Goal: Task Accomplishment & Management: Use online tool/utility

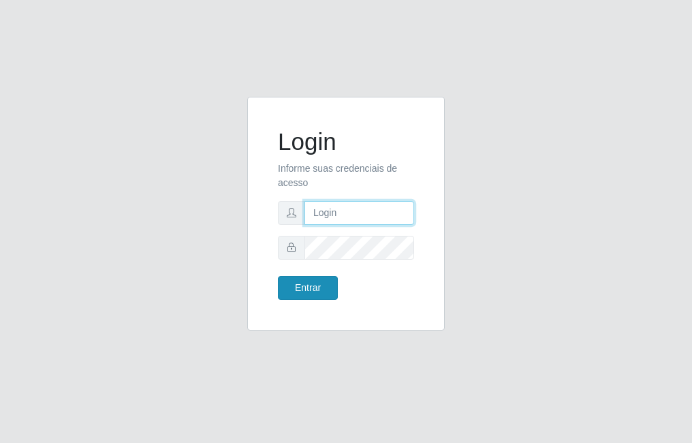
type input "raiane@B7"
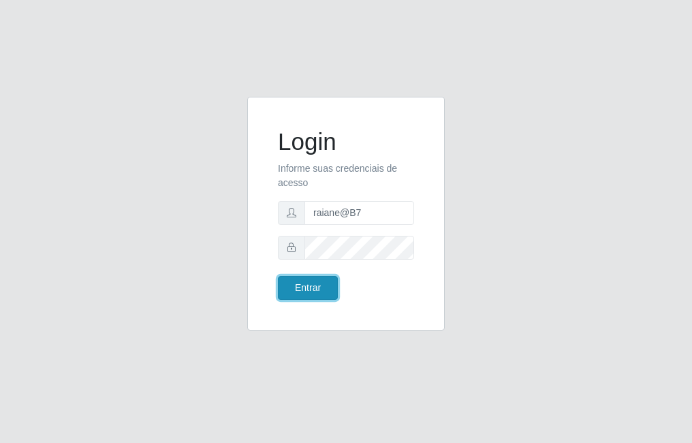
click at [324, 285] on button "Entrar" at bounding box center [308, 288] width 60 height 24
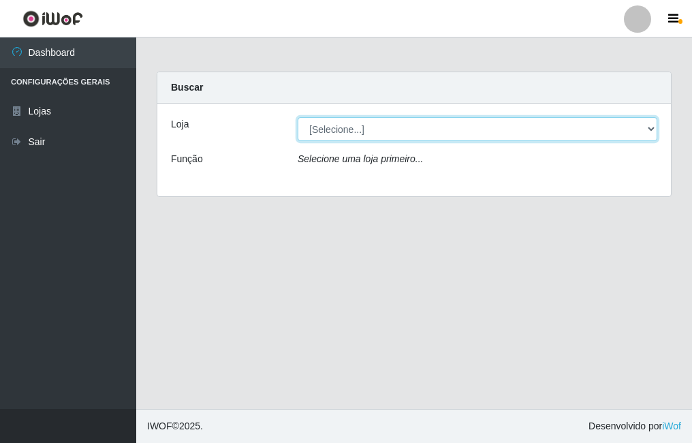
click at [498, 123] on select "[Selecione...] Bemais Supermercados - B7 Oitizeiro" at bounding box center [478, 129] width 360 height 24
select select "411"
click at [298, 117] on select "[Selecione...] Bemais Supermercados - B7 Oitizeiro" at bounding box center [478, 129] width 360 height 24
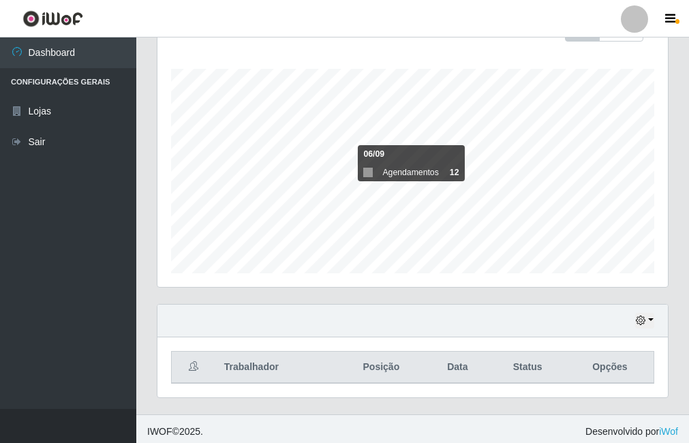
scroll to position [219, 0]
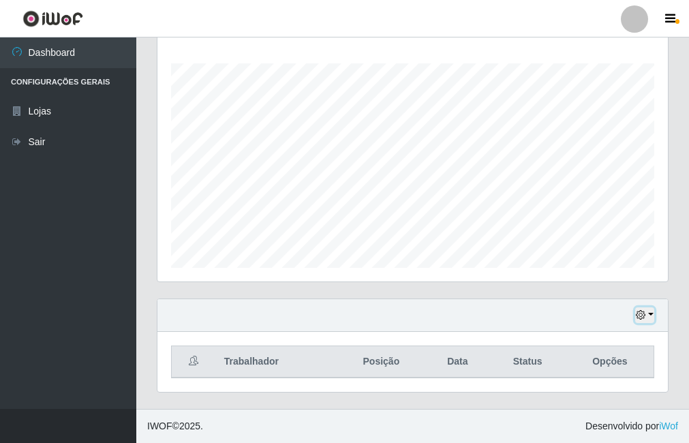
click at [643, 314] on icon "button" at bounding box center [641, 315] width 10 height 10
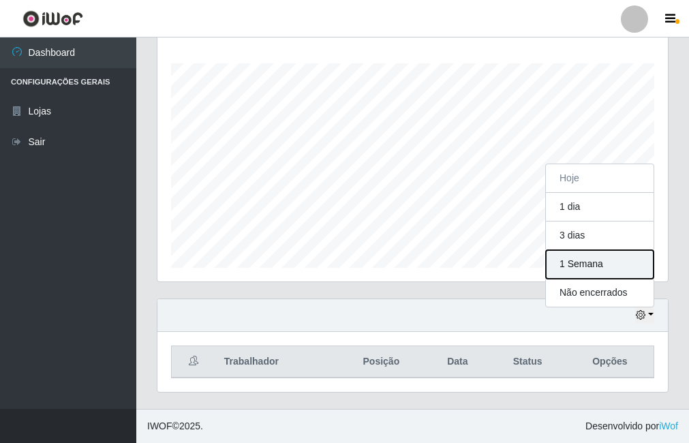
click at [619, 266] on button "1 Semana" at bounding box center [600, 264] width 108 height 29
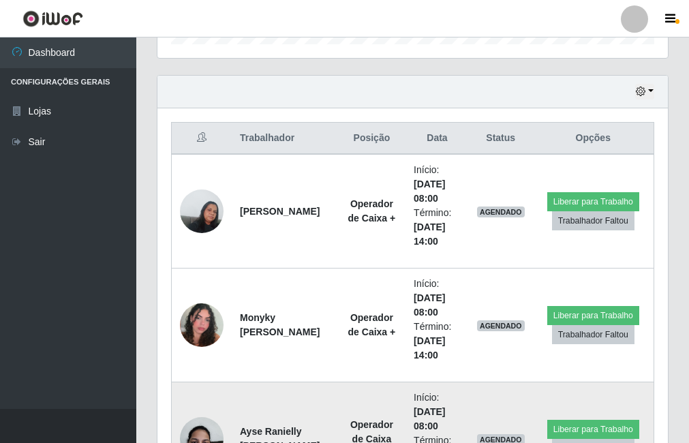
scroll to position [424, 0]
